Goal: Task Accomplishment & Management: Manage account settings

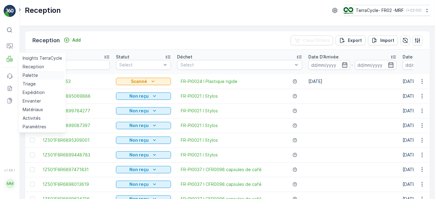
click at [36, 75] on p "Palette" at bounding box center [30, 75] width 15 height 6
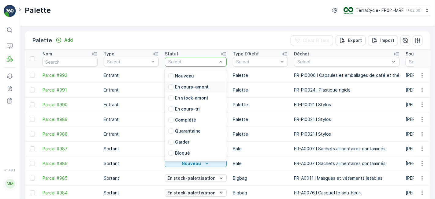
click at [196, 109] on td "En stock-amont" at bounding box center [196, 104] width 68 height 15
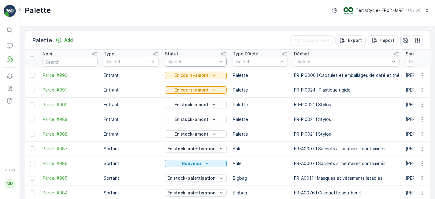
click at [195, 61] on div at bounding box center [193, 61] width 50 height 5
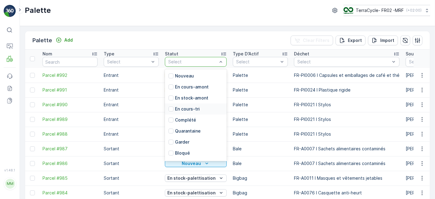
click at [200, 105] on div "En cours-tri" at bounding box center [196, 108] width 62 height 11
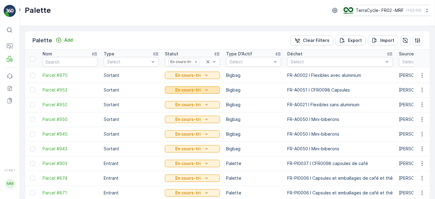
click at [202, 89] on div "En cours-tri" at bounding box center [192, 90] width 50 height 6
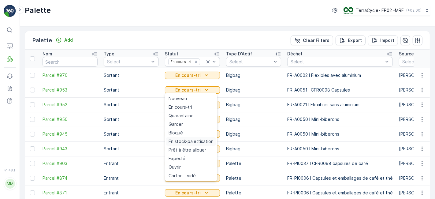
click at [199, 144] on span "En stock-palettisation" at bounding box center [191, 141] width 45 height 6
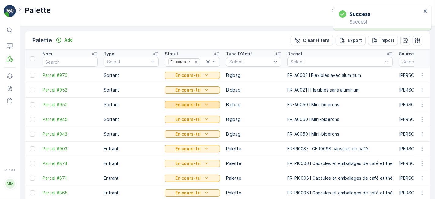
click at [208, 107] on icon "En cours-tri" at bounding box center [206, 105] width 6 height 6
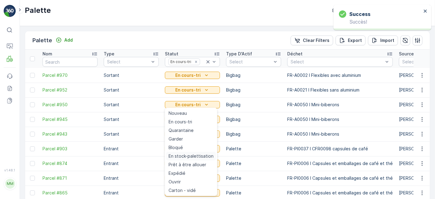
click at [203, 154] on span "En stock-palettisation" at bounding box center [191, 156] width 45 height 6
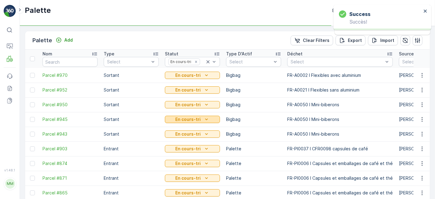
click at [203, 120] on icon "En cours-tri" at bounding box center [206, 119] width 6 height 6
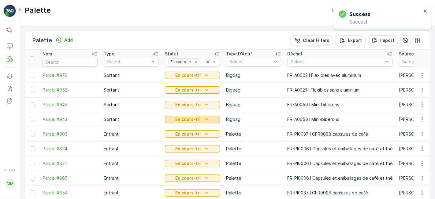
click at [200, 122] on button "En cours-tri" at bounding box center [192, 119] width 55 height 7
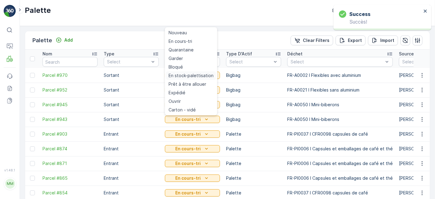
click at [201, 75] on span "En stock-palettisation" at bounding box center [191, 75] width 45 height 6
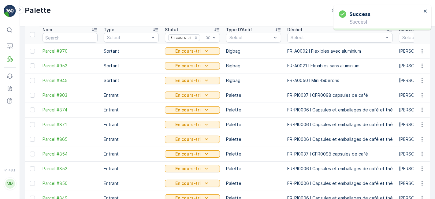
scroll to position [37, 0]
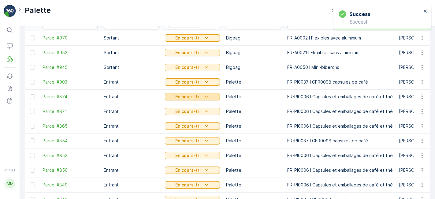
click at [203, 96] on icon "En cours-tri" at bounding box center [206, 97] width 6 height 6
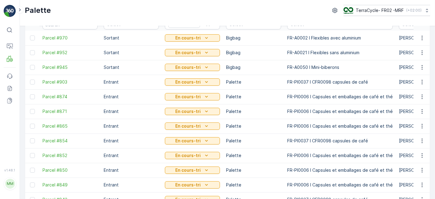
click at [258, 122] on td "Palette" at bounding box center [253, 126] width 61 height 15
click at [207, 98] on icon "En cours-tri" at bounding box center [206, 97] width 6 height 6
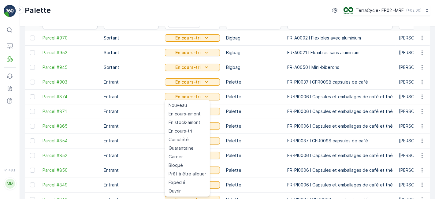
click at [260, 121] on td "Palette" at bounding box center [253, 126] width 61 height 15
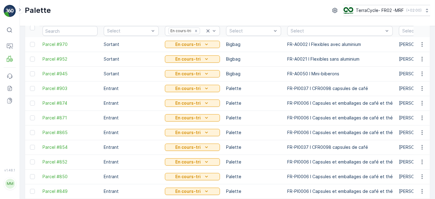
scroll to position [0, 0]
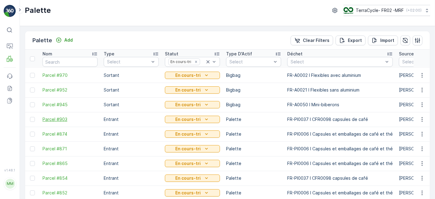
click at [57, 121] on span "Parcel #903" at bounding box center [70, 119] width 55 height 6
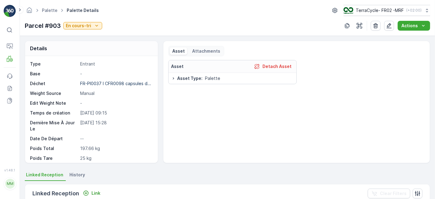
click at [202, 48] on p "Attachments" at bounding box center [206, 51] width 28 height 6
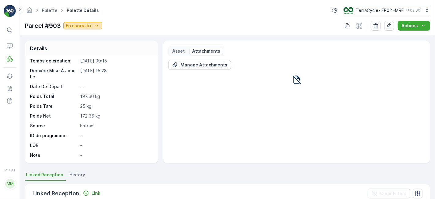
click at [89, 24] on p "En cours-tri" at bounding box center [78, 26] width 25 height 6
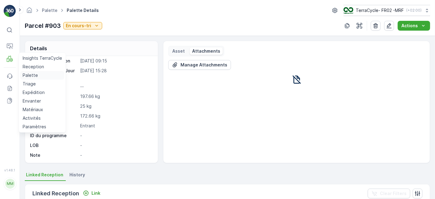
click at [29, 75] on p "Palette" at bounding box center [30, 75] width 15 height 6
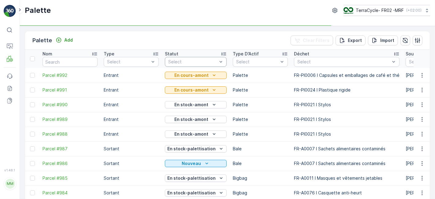
click at [201, 58] on div "Select" at bounding box center [196, 62] width 62 height 10
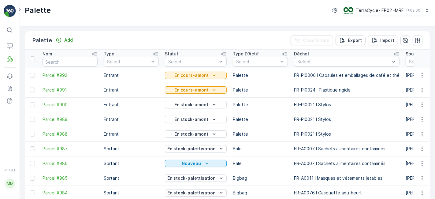
scroll to position [13, 0]
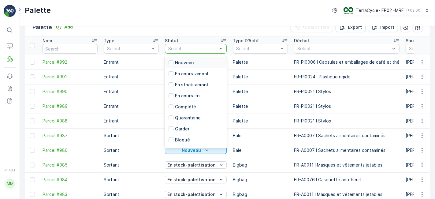
click at [208, 48] on div at bounding box center [193, 48] width 50 height 5
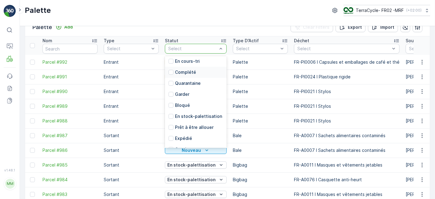
scroll to position [38, 0]
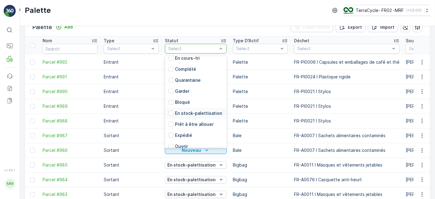
click at [189, 113] on p "En stock-palettisation" at bounding box center [198, 113] width 47 height 6
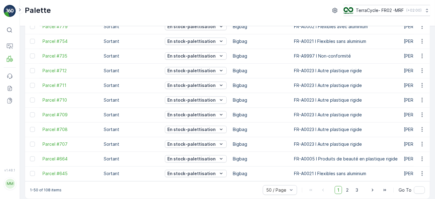
scroll to position [625, 0]
click at [218, 69] on icon "En stock-palettisation" at bounding box center [221, 70] width 6 height 6
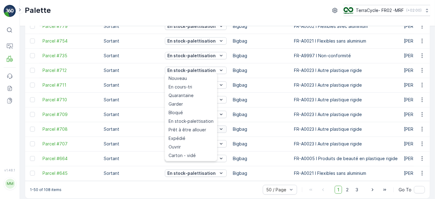
click at [196, 130] on span "Prêt à être allouer" at bounding box center [188, 130] width 38 height 6
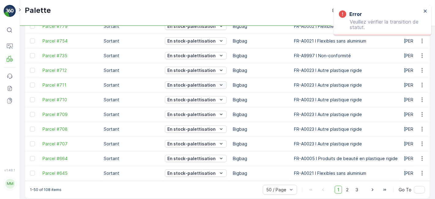
click at [218, 85] on icon "En stock-palettisation" at bounding box center [221, 85] width 6 height 6
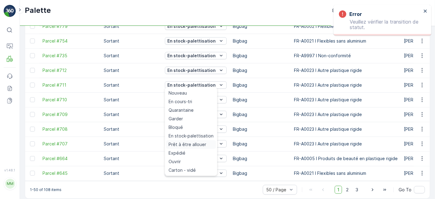
click at [196, 145] on span "Prêt à être allouer" at bounding box center [188, 144] width 38 height 6
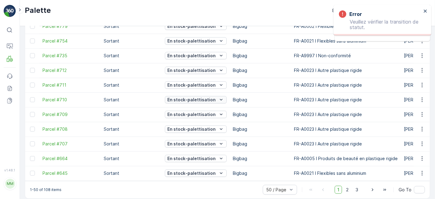
click at [206, 102] on button "En stock-palettisation" at bounding box center [196, 99] width 62 height 7
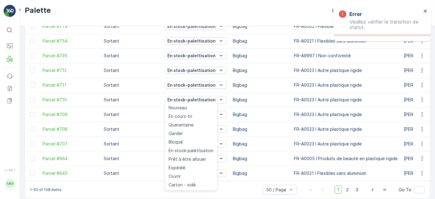
click at [267, 116] on td "Bigbag" at bounding box center [260, 114] width 61 height 15
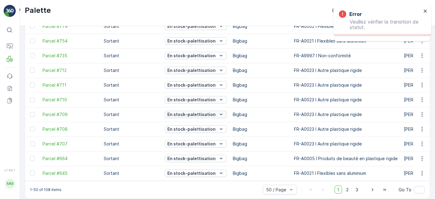
click at [213, 112] on div "En stock-palettisation" at bounding box center [195, 114] width 57 height 6
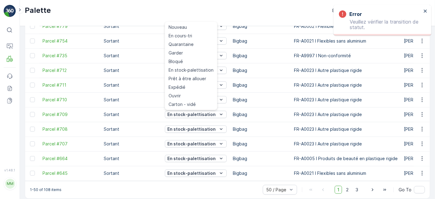
click at [199, 77] on span "Prêt à être allouer" at bounding box center [188, 79] width 38 height 6
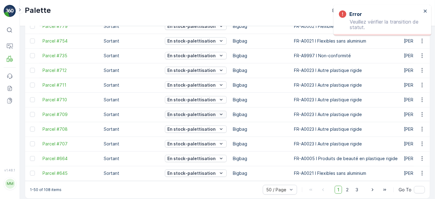
click at [209, 116] on p "En stock-palettisation" at bounding box center [191, 114] width 48 height 6
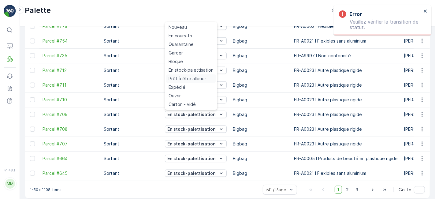
click at [196, 79] on span "Prêt à être allouer" at bounding box center [188, 79] width 38 height 6
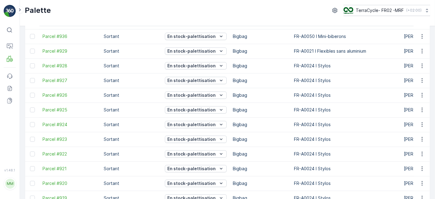
scroll to position [336, 0]
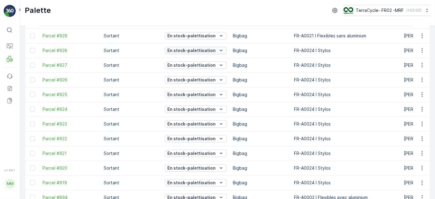
click at [218, 50] on icon "En stock-palettisation" at bounding box center [221, 50] width 6 height 6
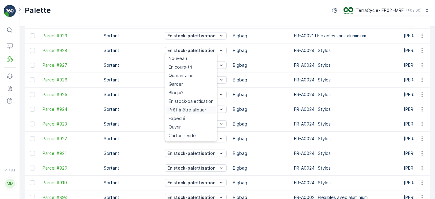
click at [200, 107] on span "Prêt à être allouer" at bounding box center [188, 110] width 38 height 6
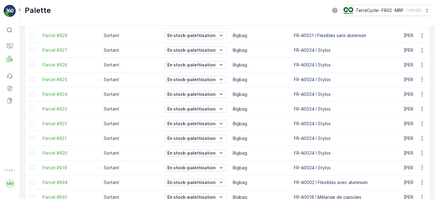
scroll to position [320, 0]
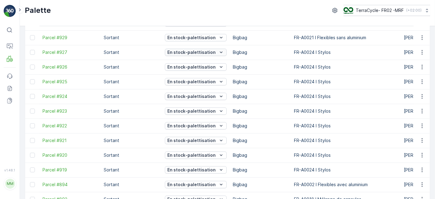
click at [218, 50] on icon "En stock-palettisation" at bounding box center [221, 52] width 6 height 6
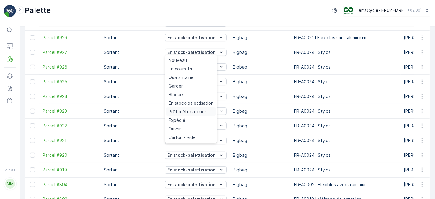
click at [196, 113] on span "Prêt à être allouer" at bounding box center [188, 112] width 38 height 6
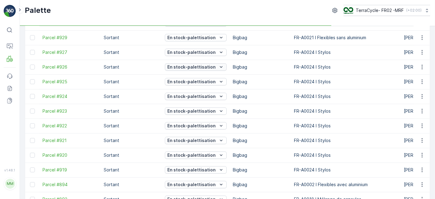
click at [206, 64] on p "En stock-palettisation" at bounding box center [191, 67] width 48 height 6
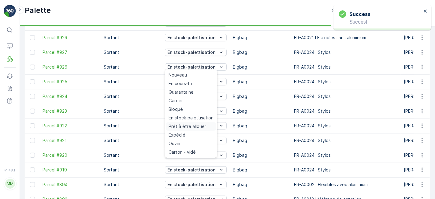
click at [192, 128] on span "Prêt à être allouer" at bounding box center [188, 126] width 38 height 6
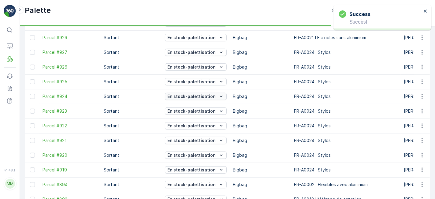
click at [205, 95] on p "En stock-palettisation" at bounding box center [191, 96] width 48 height 6
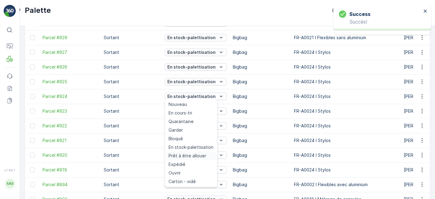
click at [190, 154] on span "Prêt à être allouer" at bounding box center [188, 156] width 38 height 6
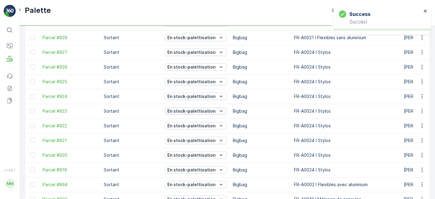
click at [208, 123] on p "En stock-palettisation" at bounding box center [191, 126] width 48 height 6
click at [202, 137] on p "En stock-palettisation" at bounding box center [191, 140] width 48 height 6
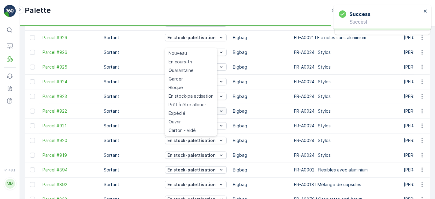
click at [202, 106] on span "Prêt à être allouer" at bounding box center [188, 105] width 38 height 6
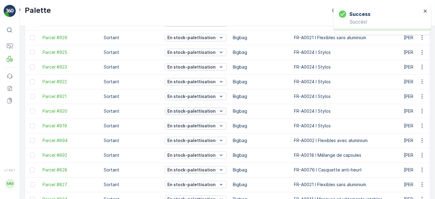
click at [212, 111] on p "En stock-palettisation" at bounding box center [191, 111] width 48 height 6
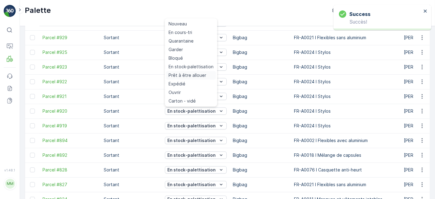
click at [199, 74] on span "Prêt à être allouer" at bounding box center [188, 75] width 38 height 6
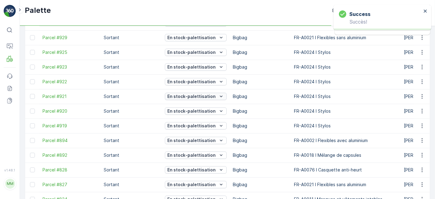
click at [204, 95] on p "En stock-palettisation" at bounding box center [191, 96] width 48 height 6
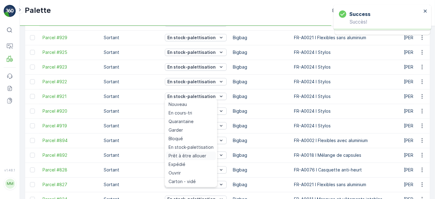
click at [198, 155] on span "Prêt à être allouer" at bounding box center [188, 156] width 38 height 6
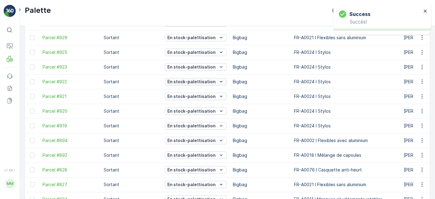
click at [206, 79] on p "En stock-palettisation" at bounding box center [191, 82] width 48 height 6
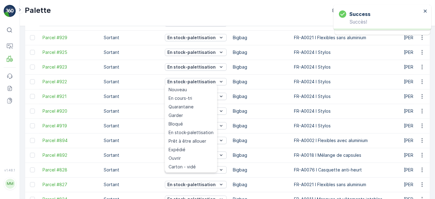
drag, startPoint x: 194, startPoint y: 141, endPoint x: 208, endPoint y: 70, distance: 72.6
click at [194, 141] on span "Prêt à être allouer" at bounding box center [188, 141] width 38 height 6
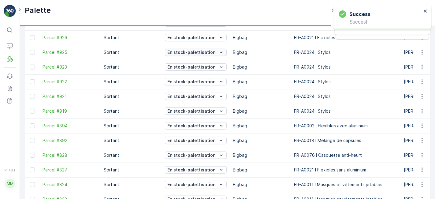
click at [207, 51] on p "En stock-palettisation" at bounding box center [191, 52] width 48 height 6
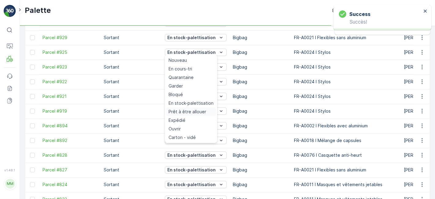
click at [193, 110] on span "Prêt à être allouer" at bounding box center [188, 112] width 38 height 6
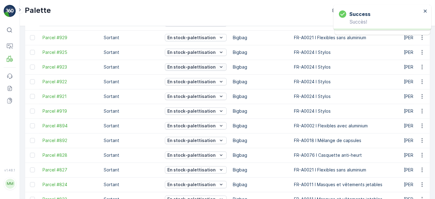
click at [206, 67] on p "En stock-palettisation" at bounding box center [191, 67] width 48 height 6
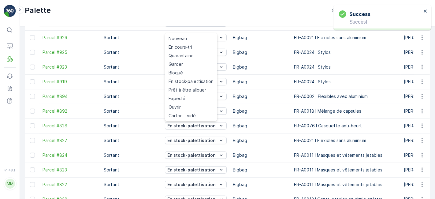
click at [252, 72] on td "Bigbag" at bounding box center [260, 67] width 61 height 15
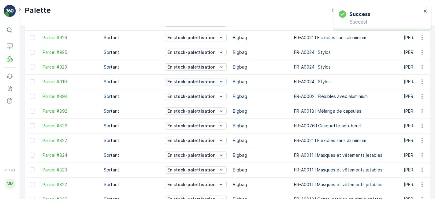
click at [207, 82] on p "En stock-palettisation" at bounding box center [191, 82] width 48 height 6
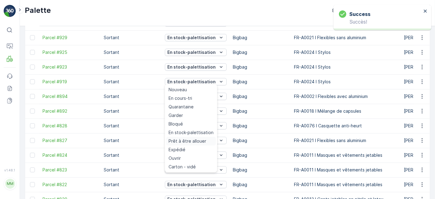
click at [187, 142] on span "Prêt à être allouer" at bounding box center [188, 141] width 38 height 6
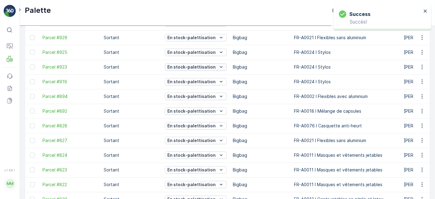
click at [210, 65] on p "En stock-palettisation" at bounding box center [191, 67] width 48 height 6
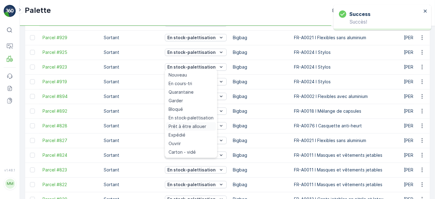
click at [192, 129] on span "Prêt à être allouer" at bounding box center [188, 126] width 38 height 6
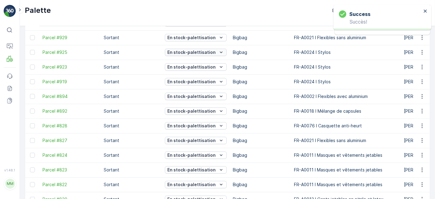
click at [218, 51] on icon "En stock-palettisation" at bounding box center [221, 52] width 6 height 6
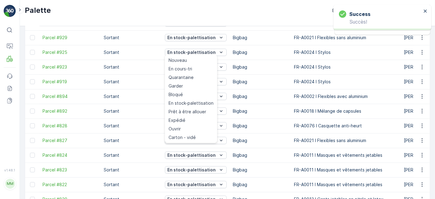
drag, startPoint x: 196, startPoint y: 113, endPoint x: 209, endPoint y: 102, distance: 16.8
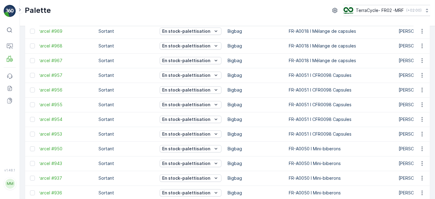
scroll to position [150, 0]
click at [202, 76] on p "En stock-palettisation" at bounding box center [186, 75] width 48 height 6
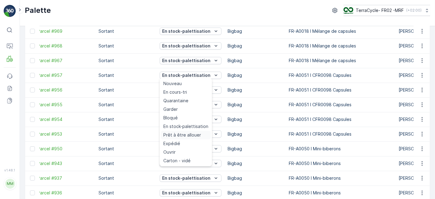
click at [189, 136] on span "Prêt à être allouer" at bounding box center [182, 135] width 38 height 6
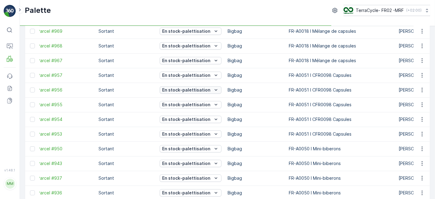
click at [198, 88] on p "En stock-palettisation" at bounding box center [186, 90] width 48 height 6
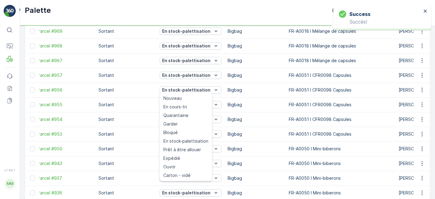
drag, startPoint x: 189, startPoint y: 150, endPoint x: 191, endPoint y: 144, distance: 5.9
click at [190, 150] on span "Prêt à être allouer" at bounding box center [182, 149] width 38 height 6
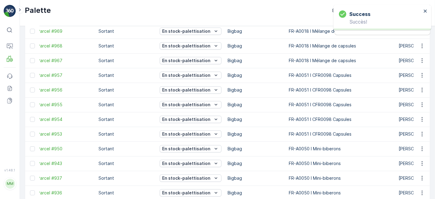
click at [202, 108] on td "En stock-palettisation" at bounding box center [191, 104] width 68 height 15
click at [206, 104] on p "En stock-palettisation" at bounding box center [186, 105] width 48 height 6
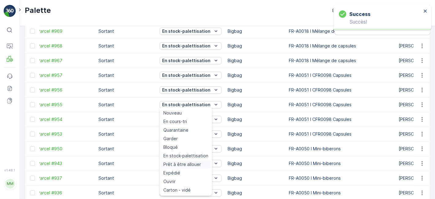
click at [190, 167] on span "Prêt à être allouer" at bounding box center [182, 164] width 38 height 6
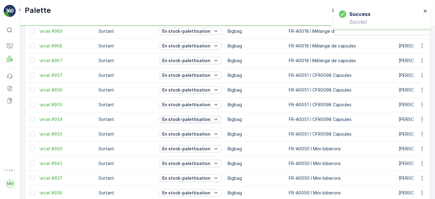
click at [206, 120] on p "En stock-palettisation" at bounding box center [186, 119] width 48 height 6
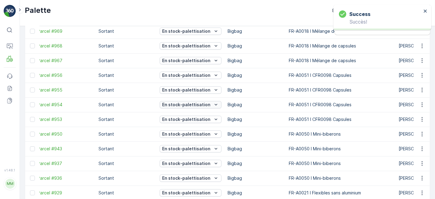
click at [202, 103] on p "En stock-palettisation" at bounding box center [186, 105] width 48 height 6
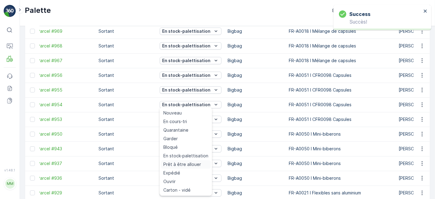
click at [186, 163] on span "Prêt à être allouer" at bounding box center [182, 164] width 38 height 6
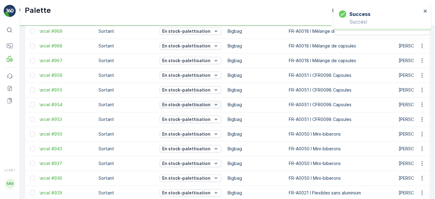
click at [202, 101] on button "En stock-palettisation" at bounding box center [191, 104] width 62 height 7
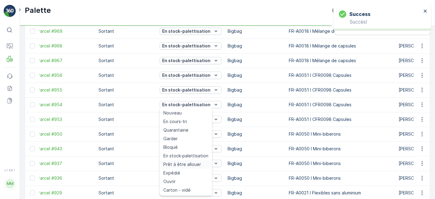
click at [181, 163] on span "Prêt à être allouer" at bounding box center [182, 164] width 38 height 6
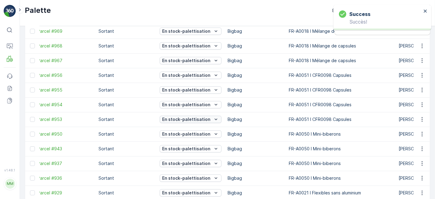
click at [204, 116] on p "En stock-palettisation" at bounding box center [186, 119] width 48 height 6
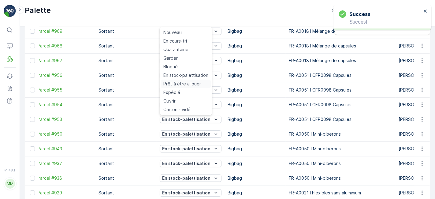
click at [197, 83] on span "Prêt à être allouer" at bounding box center [182, 84] width 38 height 6
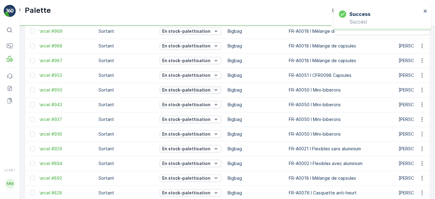
click at [200, 91] on p "En stock-palettisation" at bounding box center [186, 90] width 48 height 6
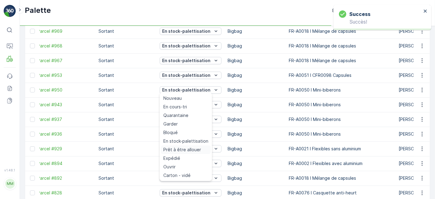
click at [188, 149] on span "Prêt à être allouer" at bounding box center [182, 149] width 38 height 6
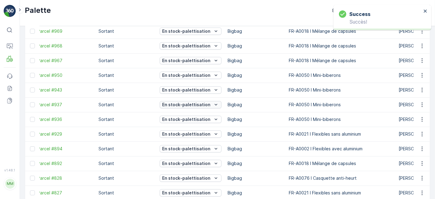
click at [198, 102] on p "En stock-palettisation" at bounding box center [186, 105] width 48 height 6
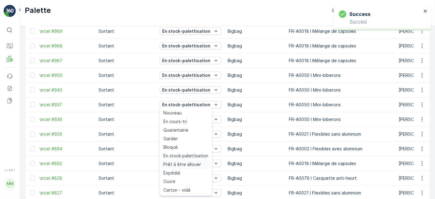
click at [182, 163] on span "Prêt à être allouer" at bounding box center [182, 164] width 38 height 6
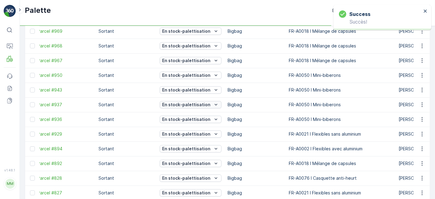
click at [200, 104] on p "En stock-palettisation" at bounding box center [186, 105] width 48 height 6
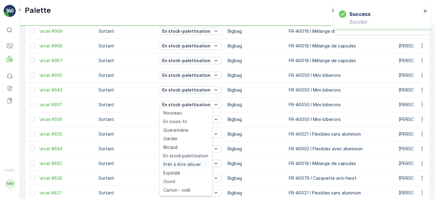
click at [185, 165] on span "Prêt à être allouer" at bounding box center [182, 164] width 38 height 6
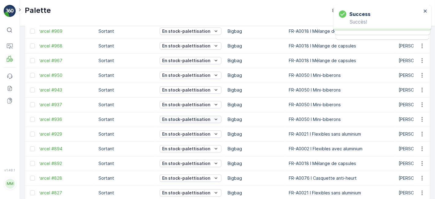
click at [201, 120] on p "En stock-palettisation" at bounding box center [186, 119] width 48 height 6
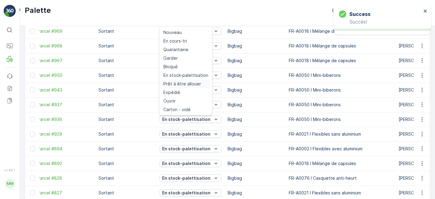
click at [194, 83] on span "Prêt à être allouer" at bounding box center [182, 84] width 38 height 6
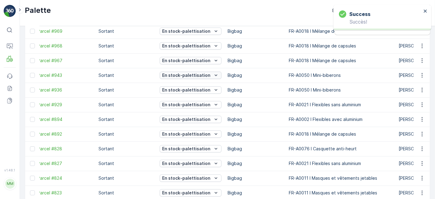
click at [207, 75] on p "En stock-palettisation" at bounding box center [186, 75] width 48 height 6
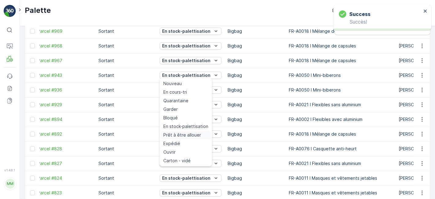
click at [188, 133] on span "Prêt à être allouer" at bounding box center [182, 135] width 38 height 6
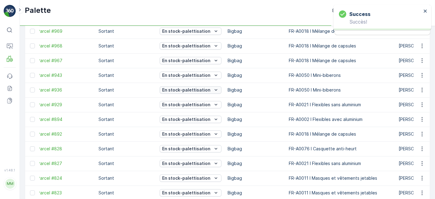
click at [200, 88] on p "En stock-palettisation" at bounding box center [186, 90] width 48 height 6
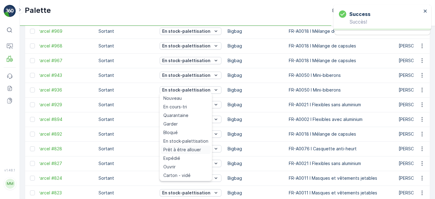
click at [188, 150] on span "Prêt à être allouer" at bounding box center [182, 149] width 38 height 6
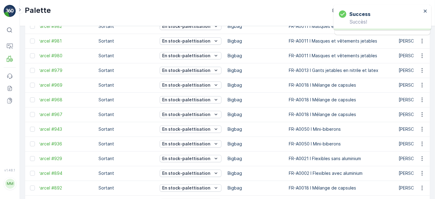
scroll to position [96, 0]
click at [200, 84] on p "En stock-palettisation" at bounding box center [186, 85] width 48 height 6
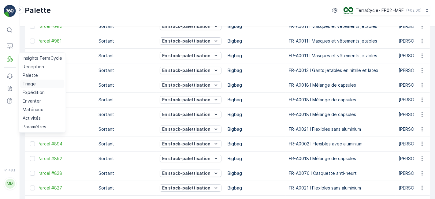
click at [30, 86] on p "Triage" at bounding box center [29, 84] width 13 height 6
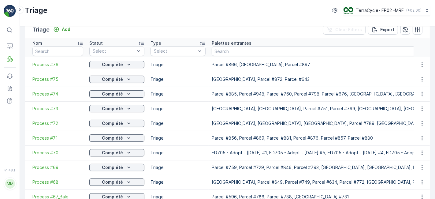
scroll to position [11, 0]
click at [49, 122] on span "Process #72" at bounding box center [57, 123] width 51 height 6
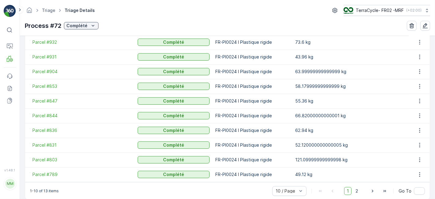
scroll to position [194, 0]
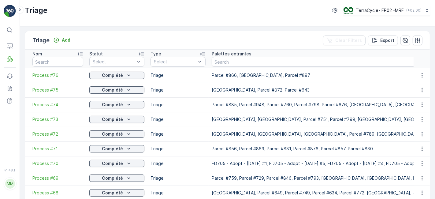
click at [46, 176] on span "Process #69" at bounding box center [57, 178] width 51 height 6
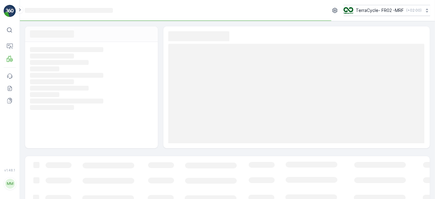
scroll to position [84, 0]
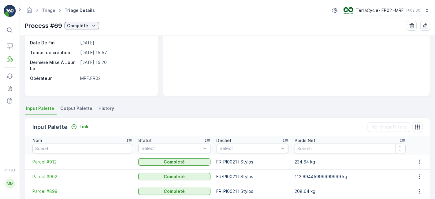
scroll to position [56, 0]
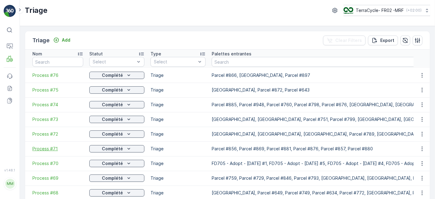
scroll to position [41, 0]
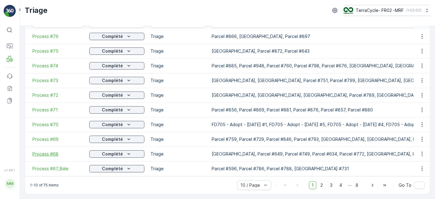
click at [50, 151] on span "Process #68" at bounding box center [57, 154] width 51 height 6
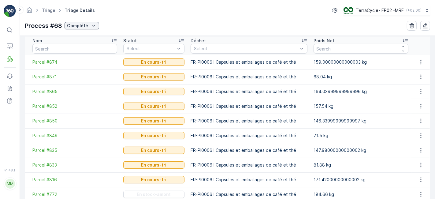
scroll to position [166, 0]
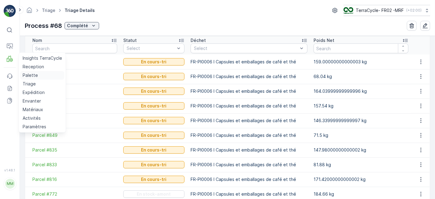
click at [28, 72] on p "Palette" at bounding box center [30, 75] width 15 height 6
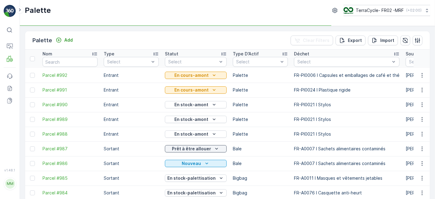
click at [180, 52] on div "Statut" at bounding box center [196, 54] width 62 height 6
click at [183, 64] on div "Select" at bounding box center [196, 62] width 62 height 10
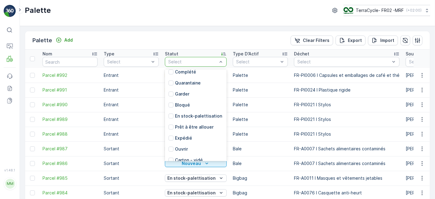
scroll to position [49, 0]
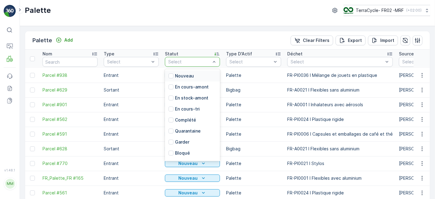
click at [202, 60] on div at bounding box center [189, 61] width 43 height 5
click at [224, 33] on div "Palette Add Clear Filters Export Import" at bounding box center [227, 40] width 405 height 18
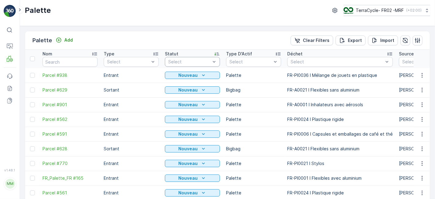
click at [196, 62] on div at bounding box center [189, 61] width 43 height 5
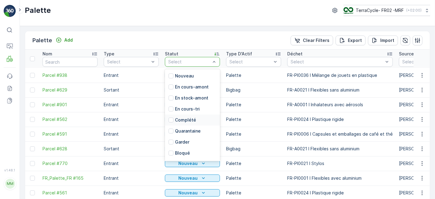
scroll to position [60, 0]
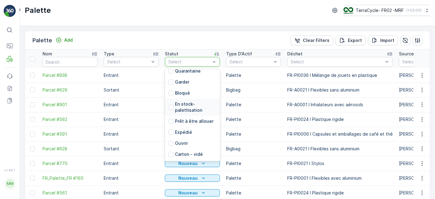
click at [191, 105] on p "En stock-palettisation" at bounding box center [195, 107] width 41 height 12
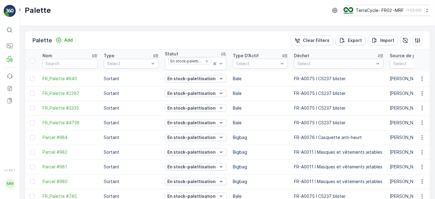
click at [222, 51] on icon at bounding box center [224, 54] width 6 height 6
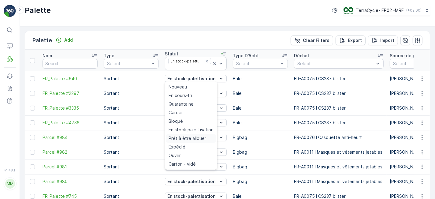
click at [199, 140] on span "Prêt à être allouer" at bounding box center [188, 138] width 38 height 6
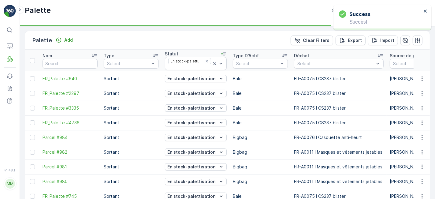
click at [212, 87] on td "En stock-palettisation" at bounding box center [196, 93] width 68 height 15
click at [209, 95] on p "En stock-palettisation" at bounding box center [191, 93] width 48 height 6
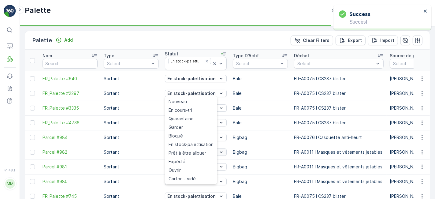
click at [195, 151] on span "Prêt à être allouer" at bounding box center [188, 153] width 38 height 6
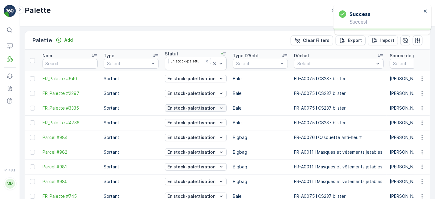
click at [204, 107] on p "En stock-palettisation" at bounding box center [191, 108] width 48 height 6
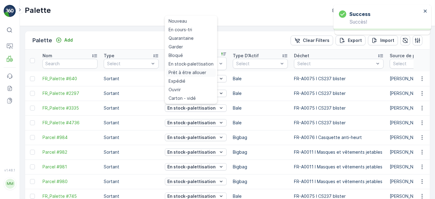
click at [202, 74] on span "Prêt à être allouer" at bounding box center [188, 72] width 38 height 6
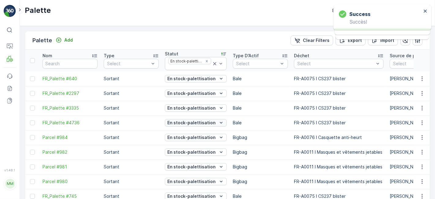
click at [204, 122] on p "En stock-palettisation" at bounding box center [191, 123] width 48 height 6
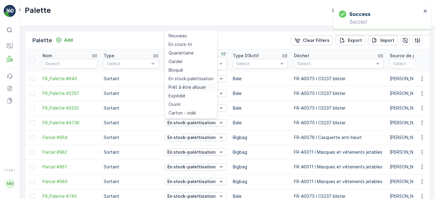
click at [196, 85] on span "Prêt à être allouer" at bounding box center [188, 87] width 38 height 6
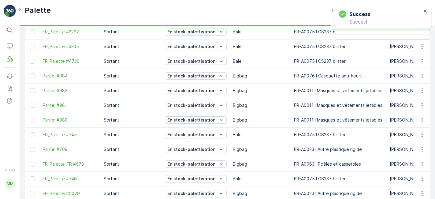
scroll to position [78, 0]
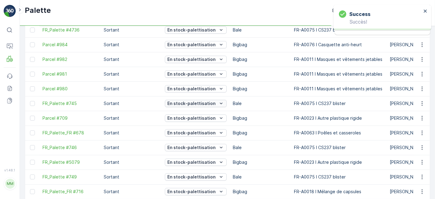
click at [205, 100] on p "En stock-palettisation" at bounding box center [191, 103] width 48 height 6
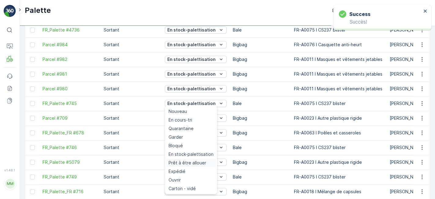
click at [198, 163] on span "Prêt à être allouer" at bounding box center [188, 163] width 38 height 6
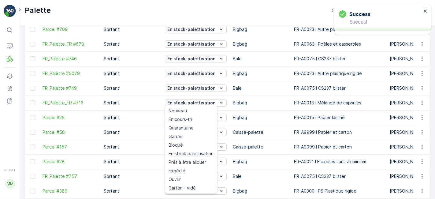
scroll to position [79, 0]
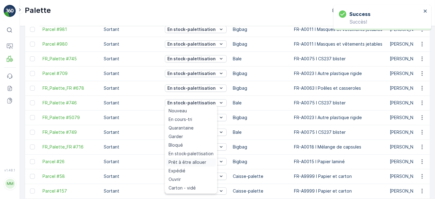
click at [197, 164] on span "Prêt à être allouer" at bounding box center [188, 162] width 38 height 6
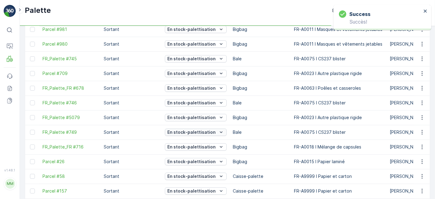
click at [201, 134] on p "En stock-palettisation" at bounding box center [191, 132] width 48 height 6
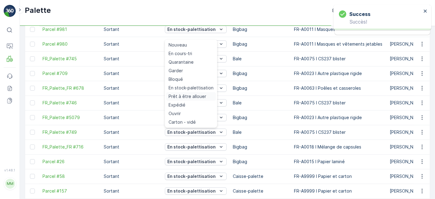
click at [197, 94] on span "Prêt à être allouer" at bounding box center [188, 96] width 38 height 6
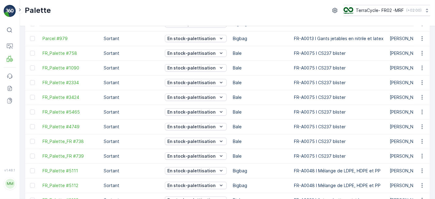
scroll to position [481, 0]
click at [209, 53] on p "En stock-palettisation" at bounding box center [191, 53] width 48 height 6
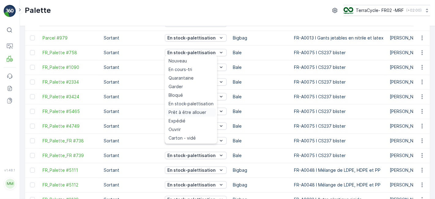
click at [196, 110] on span "Prêt à être allouer" at bounding box center [188, 112] width 38 height 6
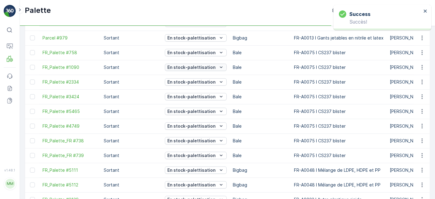
click at [205, 65] on p "En stock-palettisation" at bounding box center [191, 67] width 48 height 6
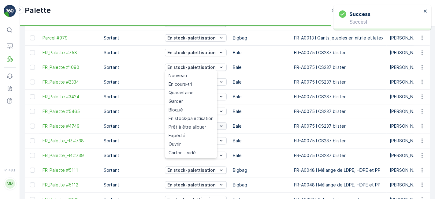
drag, startPoint x: 196, startPoint y: 126, endPoint x: 196, endPoint y: 122, distance: 4.3
click at [195, 126] on span "Prêt à être allouer" at bounding box center [188, 127] width 38 height 6
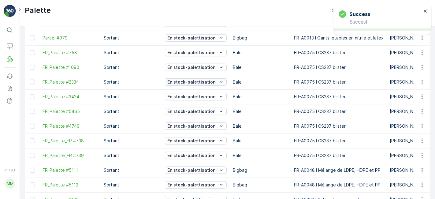
click at [204, 80] on p "En stock-palettisation" at bounding box center [191, 82] width 48 height 6
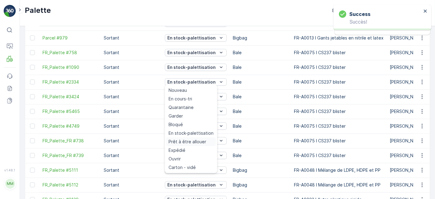
click at [189, 142] on span "Prêt à être allouer" at bounding box center [188, 142] width 38 height 6
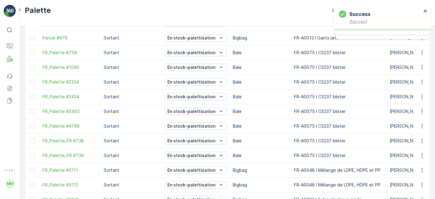
click at [198, 107] on div "En stock-palettisation" at bounding box center [196, 111] width 62 height 9
click at [198, 111] on p "En stock-palettisation" at bounding box center [191, 111] width 48 height 6
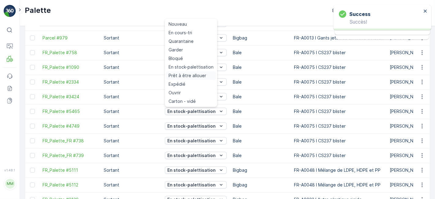
click at [197, 78] on span "Prêt à être allouer" at bounding box center [188, 75] width 38 height 6
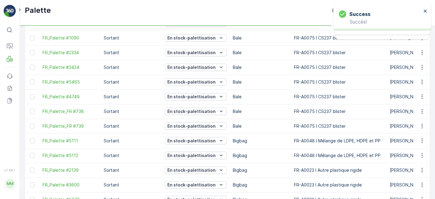
scroll to position [466, 0]
click at [202, 139] on p "En stock-palettisation" at bounding box center [191, 141] width 48 height 6
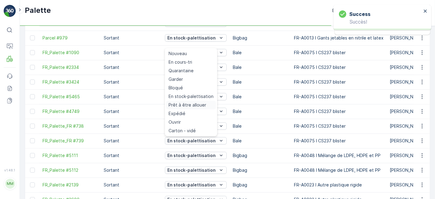
click at [202, 106] on span "Prêt à être allouer" at bounding box center [188, 105] width 38 height 6
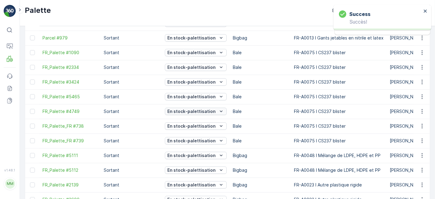
click at [199, 110] on p "En stock-palettisation" at bounding box center [191, 111] width 48 height 6
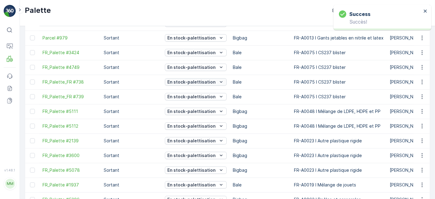
click at [207, 79] on p "En stock-palettisation" at bounding box center [191, 82] width 48 height 6
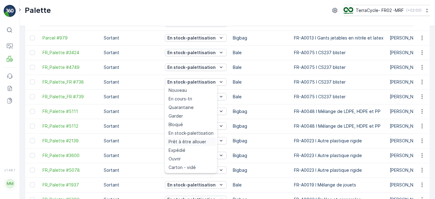
click at [196, 140] on span "Prêt à être allouer" at bounding box center [188, 142] width 38 height 6
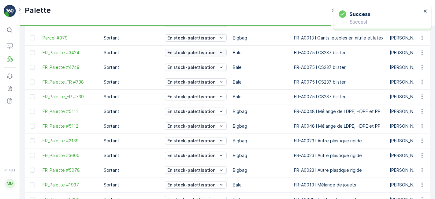
click at [207, 53] on p "En stock-palettisation" at bounding box center [191, 53] width 48 height 6
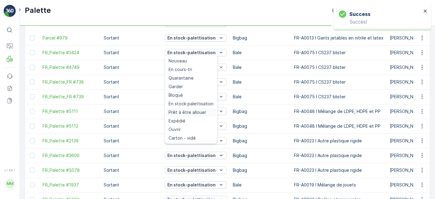
click at [197, 111] on span "Prêt à être allouer" at bounding box center [188, 112] width 38 height 6
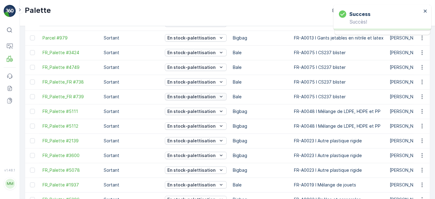
click at [197, 95] on p "En stock-palettisation" at bounding box center [191, 97] width 48 height 6
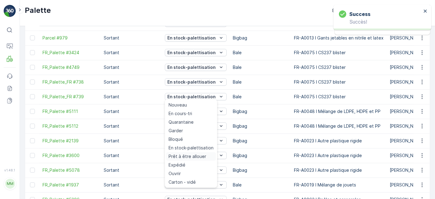
click at [194, 155] on span "Prêt à être allouer" at bounding box center [188, 156] width 38 height 6
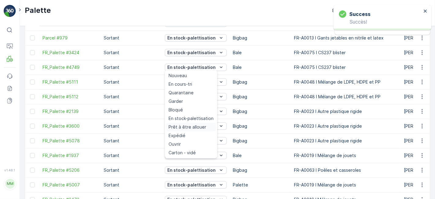
click at [199, 125] on span "Prêt à être allouer" at bounding box center [188, 127] width 38 height 6
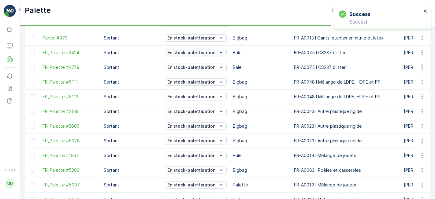
click at [204, 51] on p "En stock-palettisation" at bounding box center [191, 53] width 48 height 6
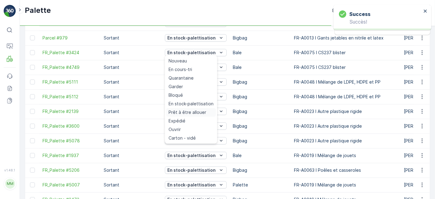
click at [198, 109] on span "Prêt à être allouer" at bounding box center [188, 112] width 38 height 6
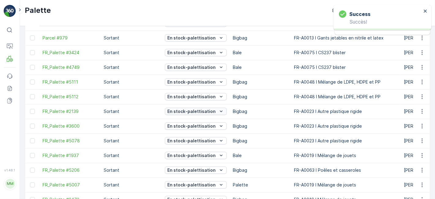
click at [199, 113] on p "En stock-palettisation" at bounding box center [191, 111] width 48 height 6
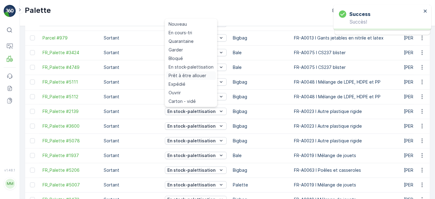
click at [195, 76] on span "Prêt à être allouer" at bounding box center [188, 75] width 38 height 6
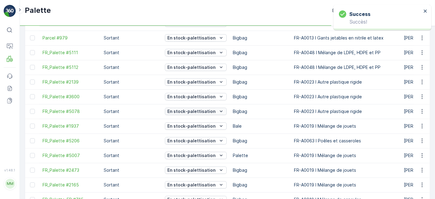
click at [202, 108] on p "En stock-palettisation" at bounding box center [191, 111] width 48 height 6
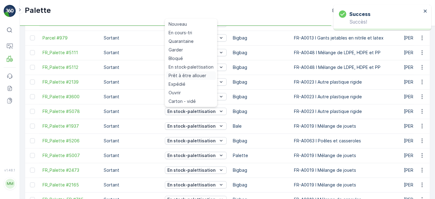
click at [195, 75] on span "Prêt à être allouer" at bounding box center [188, 75] width 38 height 6
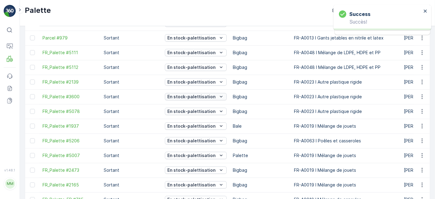
click at [200, 97] on p "En stock-palettisation" at bounding box center [191, 97] width 48 height 6
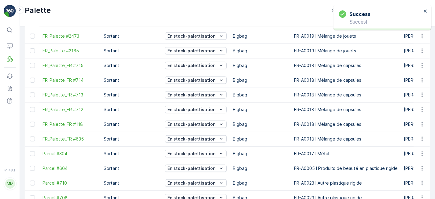
scroll to position [584, 0]
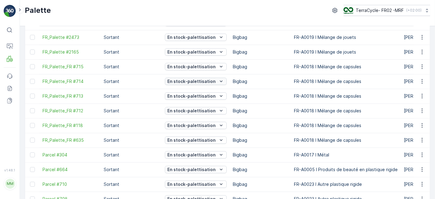
click at [196, 82] on p "En stock-palettisation" at bounding box center [191, 81] width 48 height 6
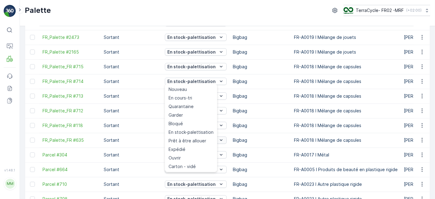
click at [186, 138] on span "Prêt à être allouer" at bounding box center [188, 141] width 38 height 6
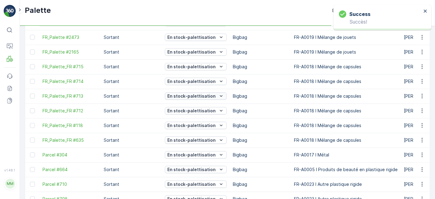
click at [201, 95] on p "En stock-palettisation" at bounding box center [191, 96] width 48 height 6
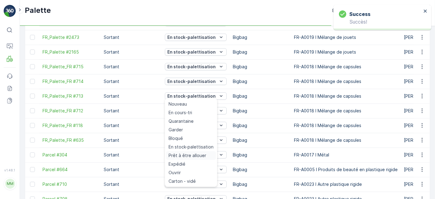
click at [192, 157] on span "Prêt à être allouer" at bounding box center [188, 155] width 38 height 6
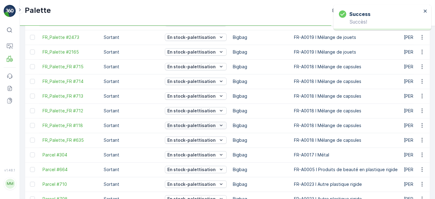
click at [201, 124] on p "En stock-palettisation" at bounding box center [191, 125] width 48 height 6
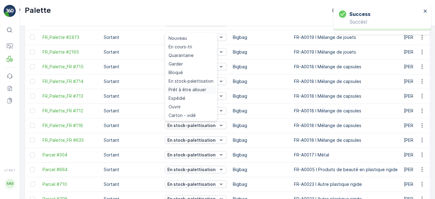
drag, startPoint x: 203, startPoint y: 79, endPoint x: 199, endPoint y: 87, distance: 8.6
click at [199, 87] on ul "Nouveau En cours-tri Quarantaine Garder Bloqué En stock-palettisation Prêt à êt…" at bounding box center [191, 77] width 52 height 88
click at [199, 87] on span "Prêt à être allouer" at bounding box center [188, 90] width 38 height 6
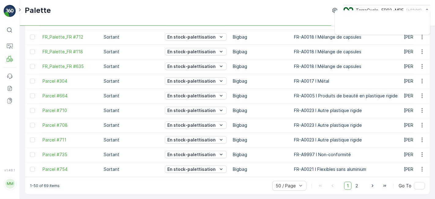
scroll to position [630, 0]
click at [204, 93] on p "En stock-palettisation" at bounding box center [191, 95] width 48 height 6
click at [253, 135] on td "Bigbag" at bounding box center [260, 139] width 61 height 15
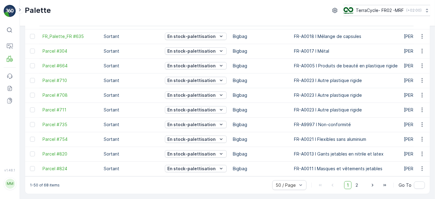
scroll to position [616, 0]
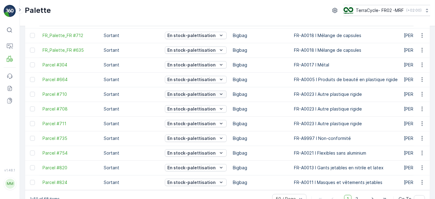
click at [200, 92] on p "En stock-palettisation" at bounding box center [191, 94] width 48 height 6
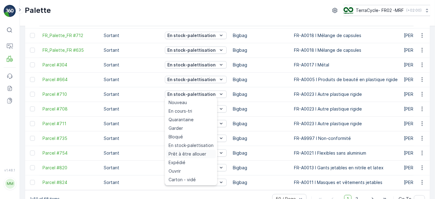
click at [191, 153] on span "Prêt à être allouer" at bounding box center [188, 154] width 38 height 6
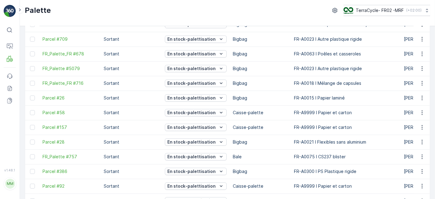
scroll to position [0, 0]
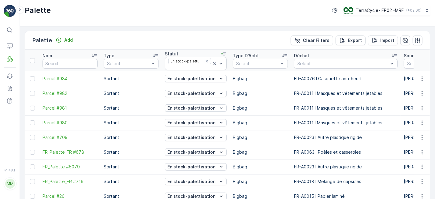
click at [221, 51] on icon at bounding box center [224, 54] width 6 height 6
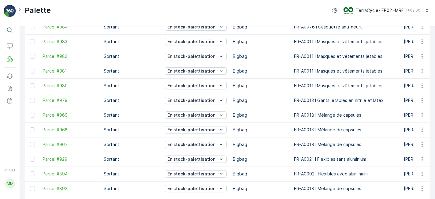
scroll to position [67, 0]
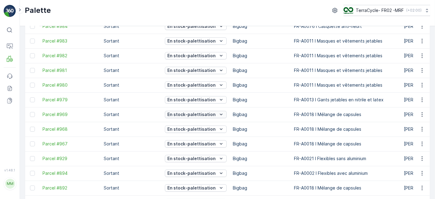
click at [203, 115] on p "En stock-palettisation" at bounding box center [191, 114] width 48 height 6
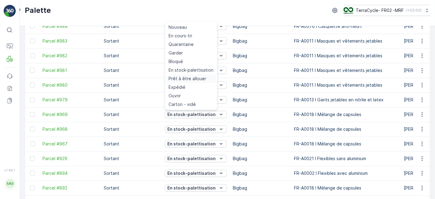
click at [195, 79] on span "Prêt à être allouer" at bounding box center [188, 79] width 38 height 6
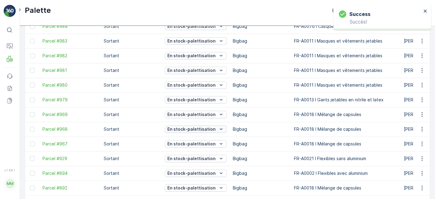
click at [199, 130] on p "En stock-palettisation" at bounding box center [191, 129] width 48 height 6
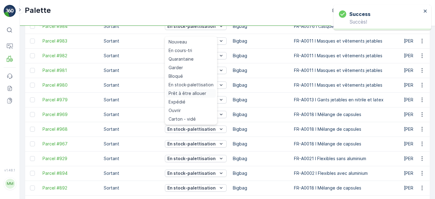
drag, startPoint x: 200, startPoint y: 81, endPoint x: 199, endPoint y: 94, distance: 12.2
click at [199, 94] on ul "Nouveau En cours-tri Quarantaine Garder Bloqué En stock-palettisation Prêt à êt…" at bounding box center [191, 80] width 52 height 88
click at [199, 94] on span "Prêt à être allouer" at bounding box center [188, 93] width 38 height 6
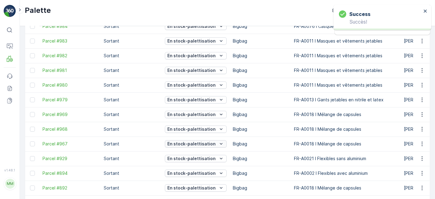
click at [208, 142] on p "En stock-palettisation" at bounding box center [191, 144] width 48 height 6
click at [203, 104] on td "En stock-palettisation" at bounding box center [196, 99] width 68 height 15
click at [206, 128] on p "En stock-palettisation" at bounding box center [191, 129] width 48 height 6
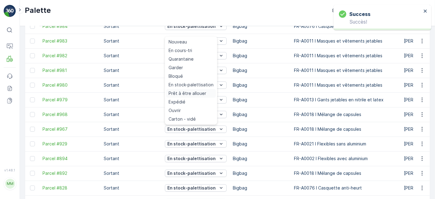
click at [203, 91] on span "Prêt à être allouer" at bounding box center [188, 93] width 38 height 6
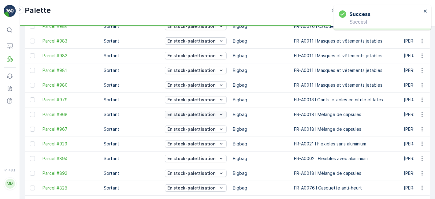
click at [195, 115] on p "En stock-palettisation" at bounding box center [191, 114] width 48 height 6
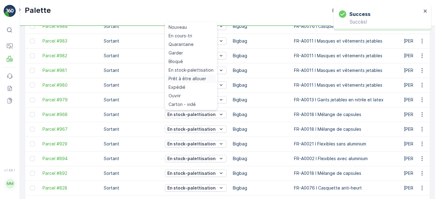
click at [196, 79] on span "Prêt à être allouer" at bounding box center [188, 79] width 38 height 6
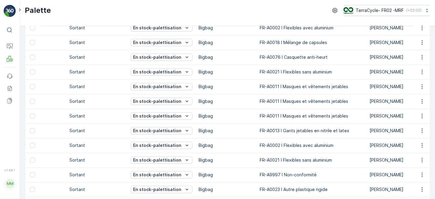
scroll to position [0, 0]
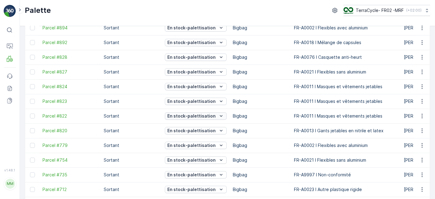
click at [195, 118] on button "En stock-palettisation" at bounding box center [196, 115] width 62 height 7
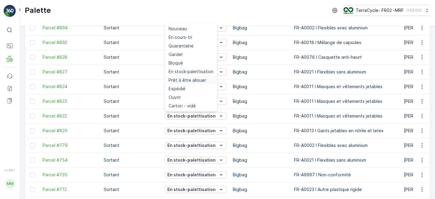
click at [190, 78] on span "Prêt à être allouer" at bounding box center [188, 80] width 38 height 6
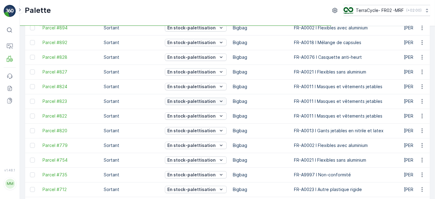
click at [197, 102] on p "En stock-palettisation" at bounding box center [191, 101] width 48 height 6
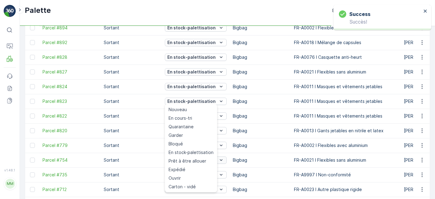
click at [199, 159] on span "Prêt à être allouer" at bounding box center [188, 161] width 38 height 6
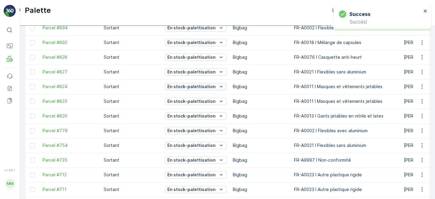
click at [210, 87] on p "En stock-palettisation" at bounding box center [191, 86] width 48 height 6
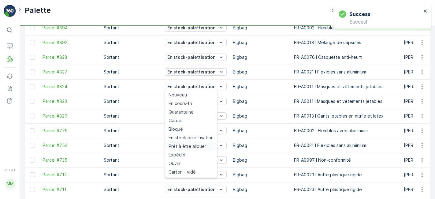
click at [198, 146] on span "Prêt à être allouer" at bounding box center [188, 146] width 38 height 6
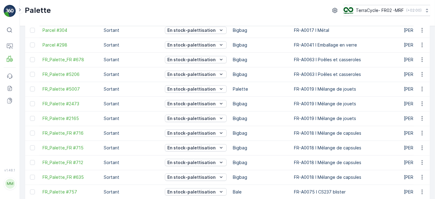
scroll to position [591, 0]
click at [190, 88] on p "En stock-palettisation" at bounding box center [191, 89] width 48 height 6
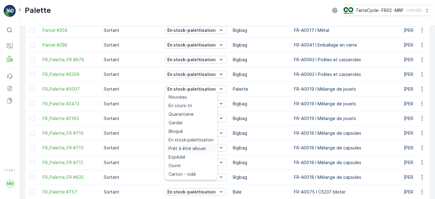
click at [195, 150] on span "Prêt à être allouer" at bounding box center [188, 148] width 38 height 6
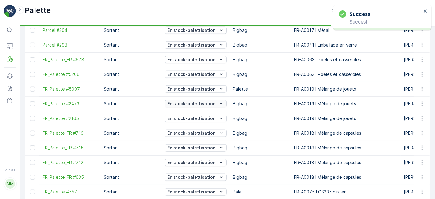
click at [206, 103] on p "En stock-palettisation" at bounding box center [191, 104] width 48 height 6
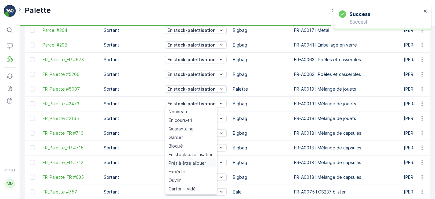
click at [193, 165] on span "Prêt à être allouer" at bounding box center [188, 163] width 38 height 6
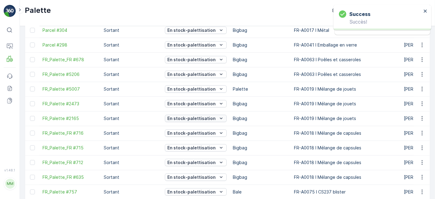
click at [205, 116] on p "En stock-palettisation" at bounding box center [191, 118] width 48 height 6
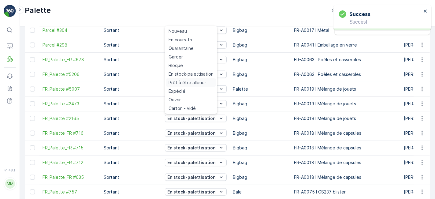
click at [197, 84] on span "Prêt à être allouer" at bounding box center [188, 83] width 38 height 6
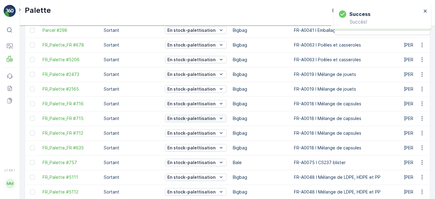
scroll to position [577, 0]
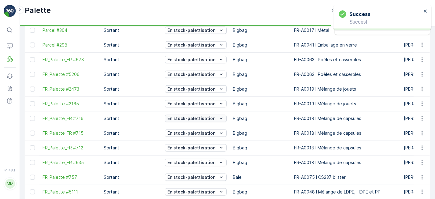
click at [206, 118] on p "En stock-palettisation" at bounding box center [191, 118] width 48 height 6
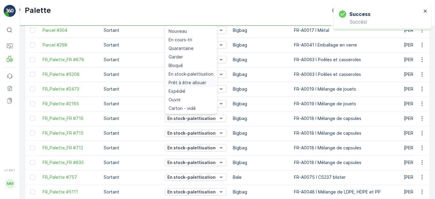
click at [198, 82] on span "Prêt à être allouer" at bounding box center [188, 83] width 38 height 6
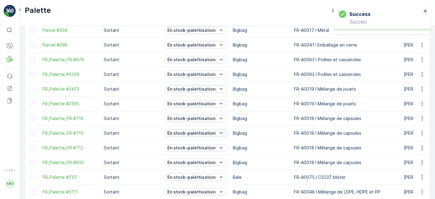
click at [203, 133] on p "En stock-palettisation" at bounding box center [191, 133] width 48 height 6
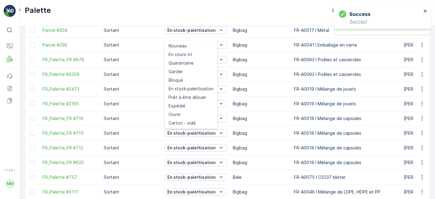
click at [198, 126] on td "En stock-palettisation" at bounding box center [196, 133] width 68 height 15
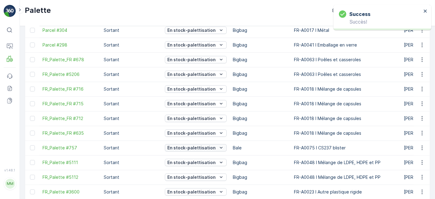
click at [212, 145] on p "En stock-palettisation" at bounding box center [191, 148] width 48 height 6
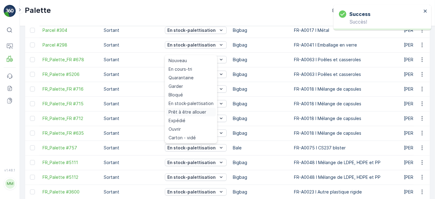
click at [204, 111] on span "Prêt à être allouer" at bounding box center [188, 112] width 38 height 6
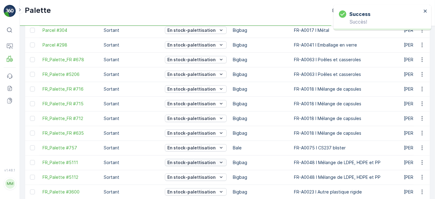
click at [194, 159] on button "En stock-palettisation" at bounding box center [196, 162] width 62 height 7
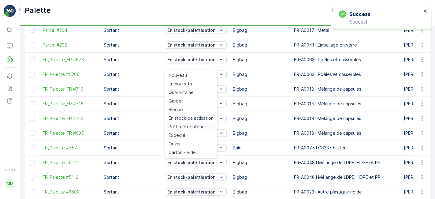
click at [193, 126] on span "Prêt à être allouer" at bounding box center [188, 127] width 38 height 6
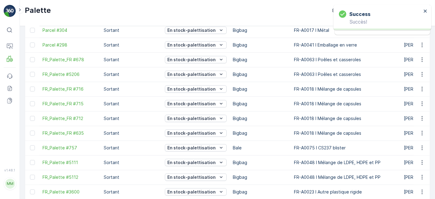
click at [195, 177] on p "En stock-palettisation" at bounding box center [191, 177] width 48 height 6
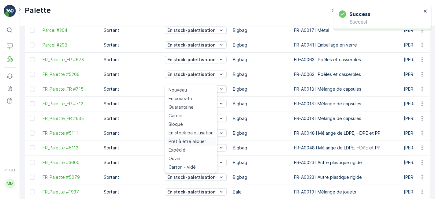
click at [195, 144] on div "Prêt à être allouer" at bounding box center [191, 141] width 50 height 9
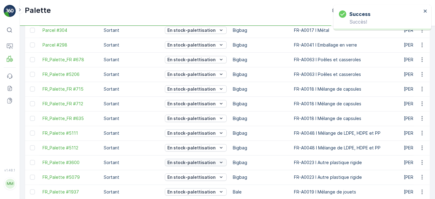
click at [196, 163] on p "En stock-palettisation" at bounding box center [191, 162] width 48 height 6
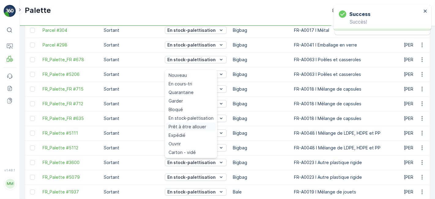
click at [196, 128] on span "Prêt à être allouer" at bounding box center [188, 127] width 38 height 6
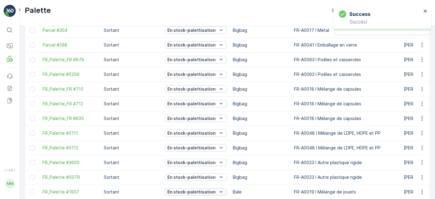
click at [199, 189] on p "En stock-palettisation" at bounding box center [191, 192] width 48 height 6
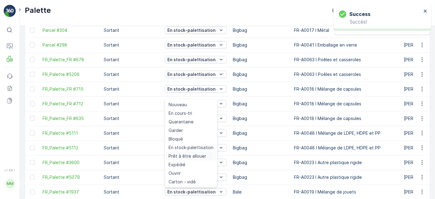
click at [197, 156] on span "Prêt à être allouer" at bounding box center [188, 156] width 38 height 6
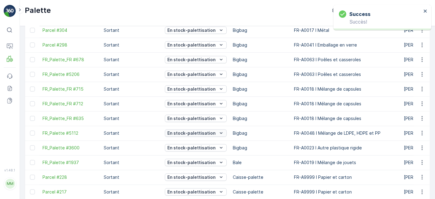
click at [196, 132] on p "En stock-palettisation" at bounding box center [191, 133] width 48 height 6
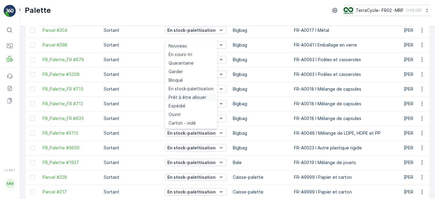
click at [200, 98] on span "Prêt à être allouer" at bounding box center [188, 97] width 38 height 6
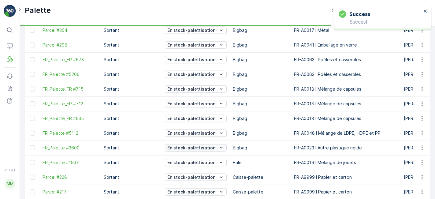
click at [205, 147] on p "En stock-palettisation" at bounding box center [191, 148] width 48 height 6
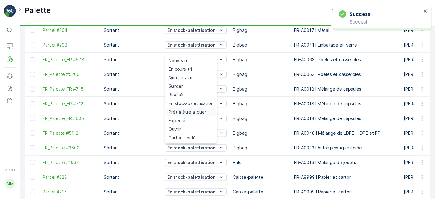
click at [200, 110] on span "Prêt à être allouer" at bounding box center [188, 112] width 38 height 6
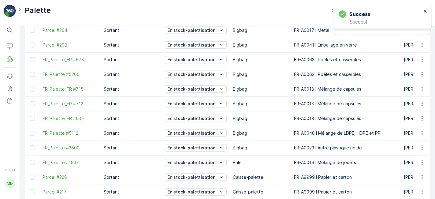
click at [203, 161] on p "En stock-palettisation" at bounding box center [191, 162] width 48 height 6
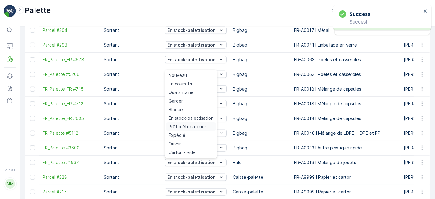
click at [200, 124] on span "Prêt à être allouer" at bounding box center [188, 127] width 38 height 6
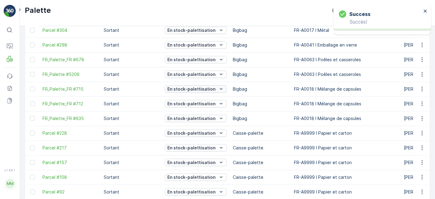
click at [190, 86] on p "En stock-palettisation" at bounding box center [191, 89] width 48 height 6
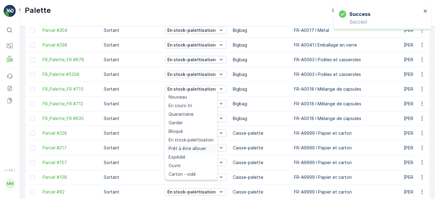
click at [191, 148] on span "Prêt à être allouer" at bounding box center [188, 148] width 38 height 6
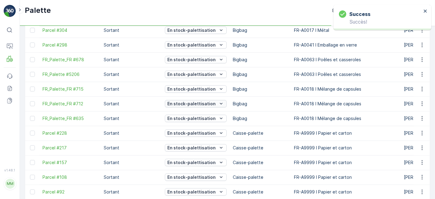
click at [192, 105] on p "En stock-palettisation" at bounding box center [191, 104] width 48 height 6
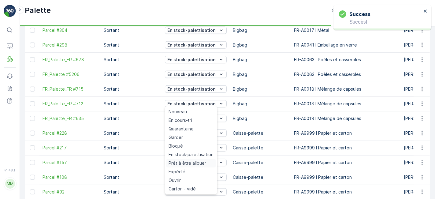
click at [191, 164] on span "Prêt à être allouer" at bounding box center [188, 163] width 38 height 6
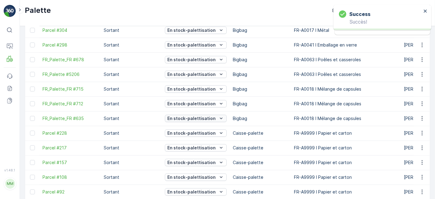
click at [199, 116] on p "En stock-palettisation" at bounding box center [191, 118] width 48 height 6
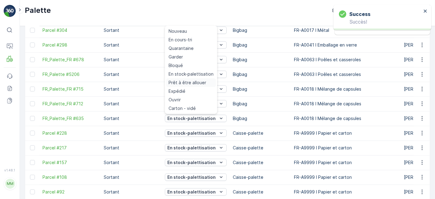
click at [192, 85] on span "Prêt à être allouer" at bounding box center [188, 83] width 38 height 6
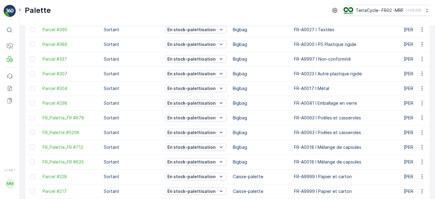
scroll to position [517, 0]
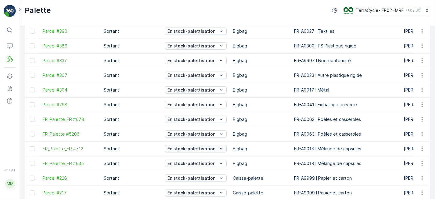
click at [205, 146] on p "En stock-palettisation" at bounding box center [191, 149] width 48 height 6
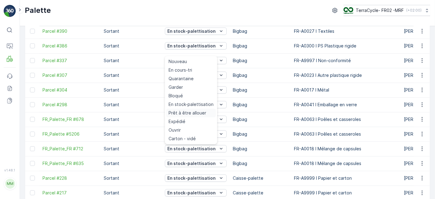
click at [193, 111] on span "Prêt à être allouer" at bounding box center [188, 113] width 38 height 6
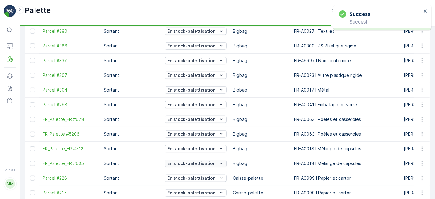
click at [204, 161] on p "En stock-palettisation" at bounding box center [191, 163] width 48 height 6
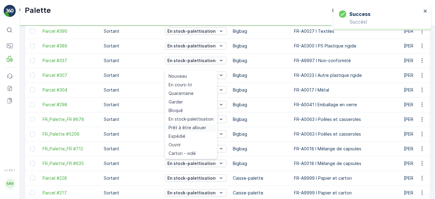
click at [201, 125] on span "Prêt à être allouer" at bounding box center [188, 127] width 38 height 6
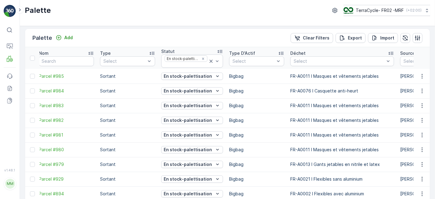
scroll to position [2, 0]
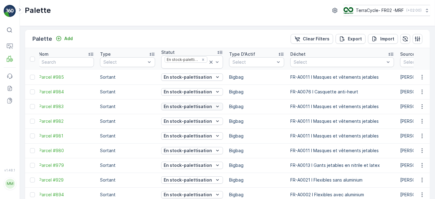
click at [192, 104] on p "En stock-palettisation" at bounding box center [188, 106] width 48 height 6
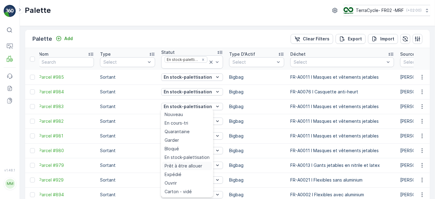
click at [188, 165] on span "Prêt à être allouer" at bounding box center [184, 166] width 38 height 6
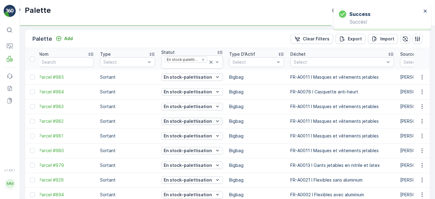
click at [202, 119] on p "En stock-palettisation" at bounding box center [188, 121] width 48 height 6
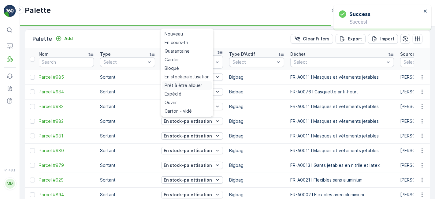
click at [190, 82] on span "Prêt à être allouer" at bounding box center [184, 85] width 38 height 6
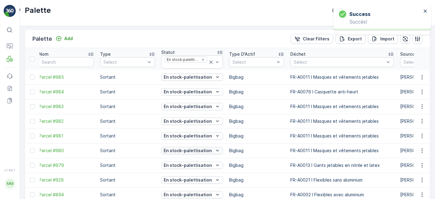
click at [200, 148] on p "En stock-palettisation" at bounding box center [188, 150] width 48 height 6
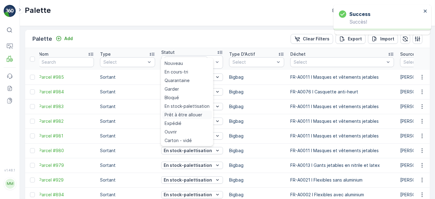
click at [196, 114] on span "Prêt à être allouer" at bounding box center [184, 115] width 38 height 6
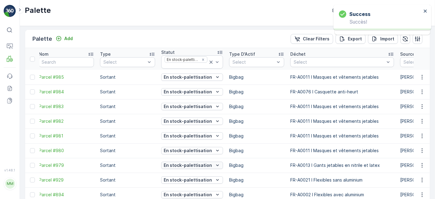
click at [201, 165] on p "En stock-palettisation" at bounding box center [188, 165] width 48 height 6
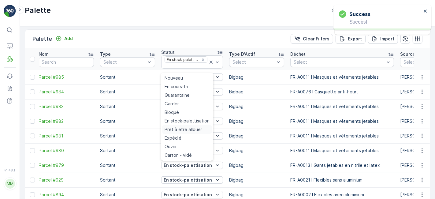
click at [194, 143] on td "En stock-palettisation" at bounding box center [192, 150] width 68 height 15
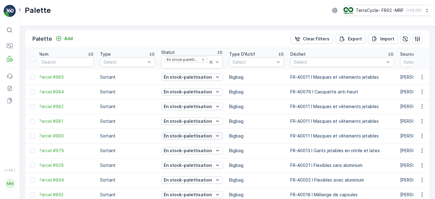
click at [207, 133] on p "En stock-palettisation" at bounding box center [188, 136] width 48 height 6
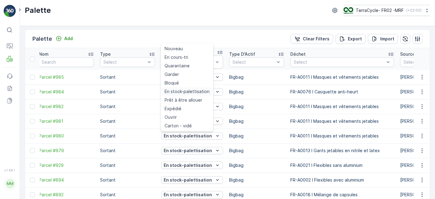
click at [191, 95] on div "En stock-palettisation" at bounding box center [187, 91] width 50 height 9
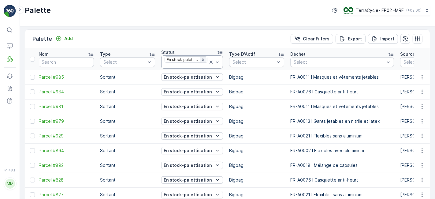
click at [202, 59] on icon "Remove En stock-palettisation" at bounding box center [203, 59] width 2 height 2
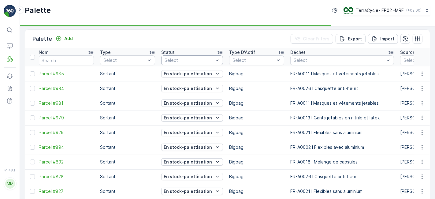
click at [201, 58] on div at bounding box center [189, 60] width 50 height 5
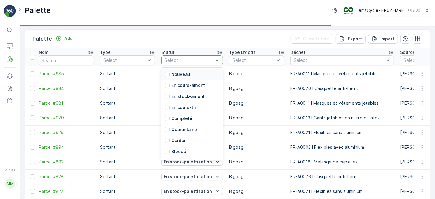
click at [193, 74] on div "Nouveau" at bounding box center [192, 74] width 62 height 11
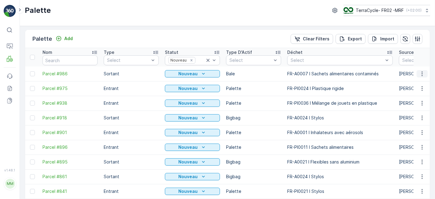
click at [421, 71] on icon "button" at bounding box center [421, 73] width 1 height 5
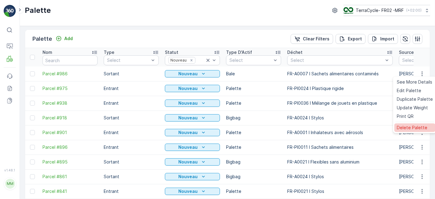
click at [410, 131] on div "Delete Palette" at bounding box center [414, 127] width 41 height 9
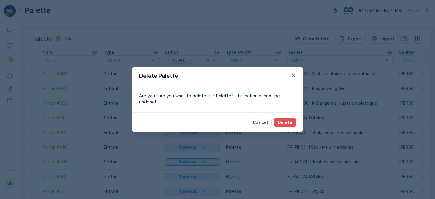
click at [290, 113] on div "Cancel Delete" at bounding box center [217, 122] width 171 height 20
click at [287, 120] on p "Delete" at bounding box center [285, 122] width 14 height 6
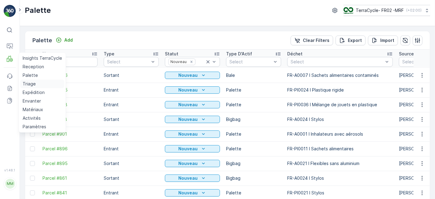
click at [26, 83] on p "Triage" at bounding box center [29, 84] width 13 height 6
